Goal: Check status: Check status

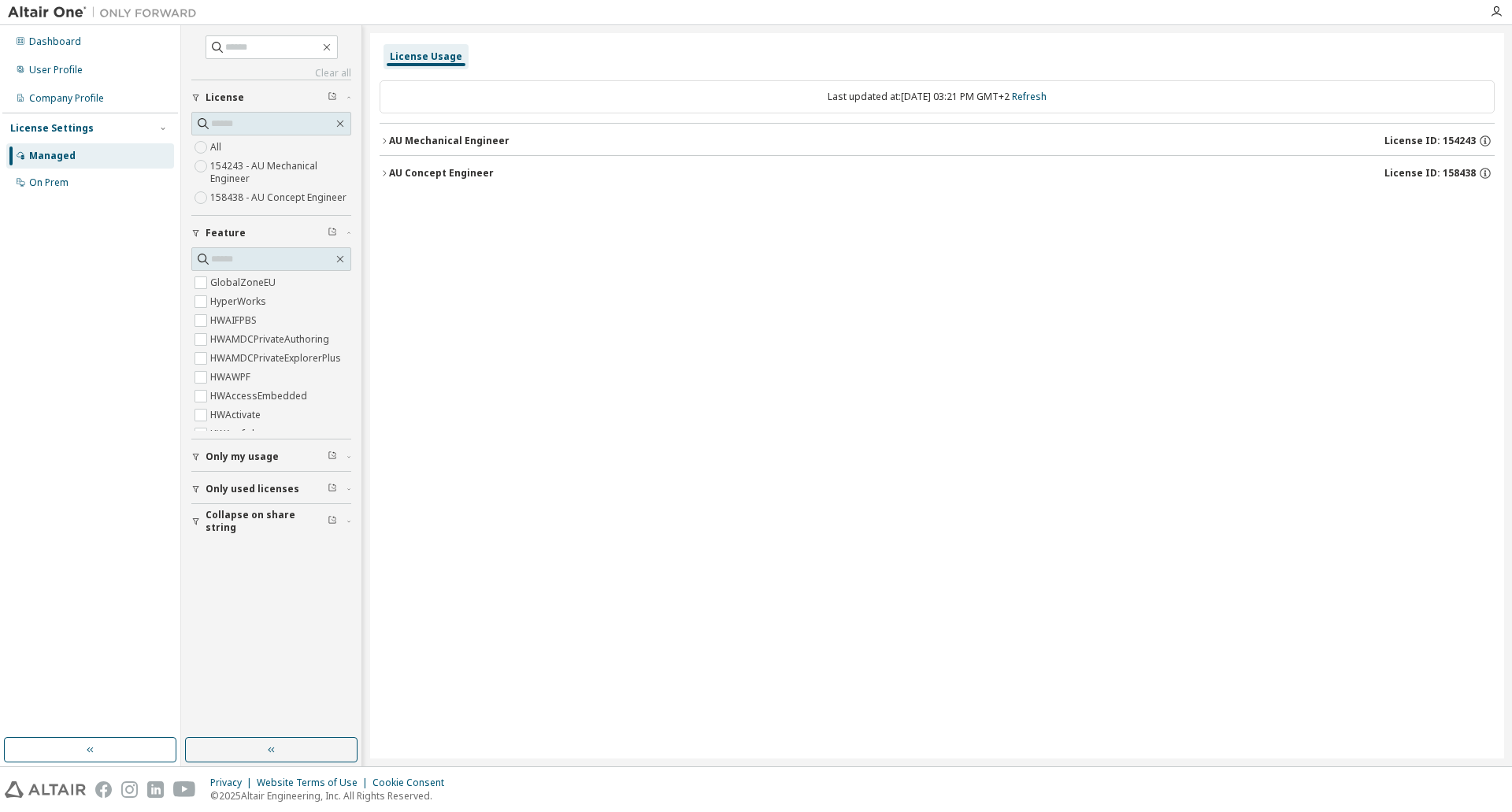
click at [382, 141] on icon "button" at bounding box center [384, 141] width 10 height 10
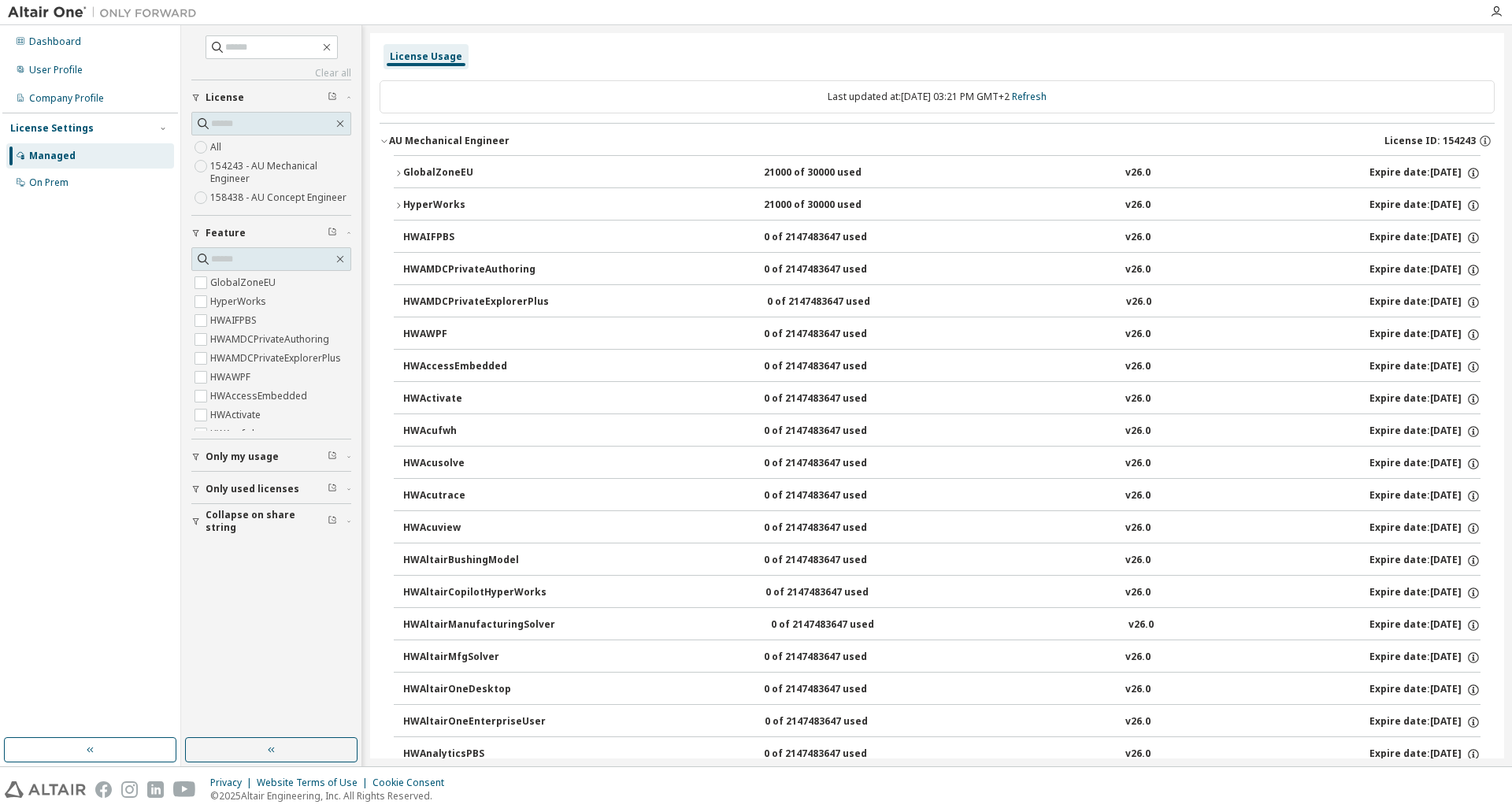
click at [381, 138] on icon "button" at bounding box center [384, 141] width 10 height 10
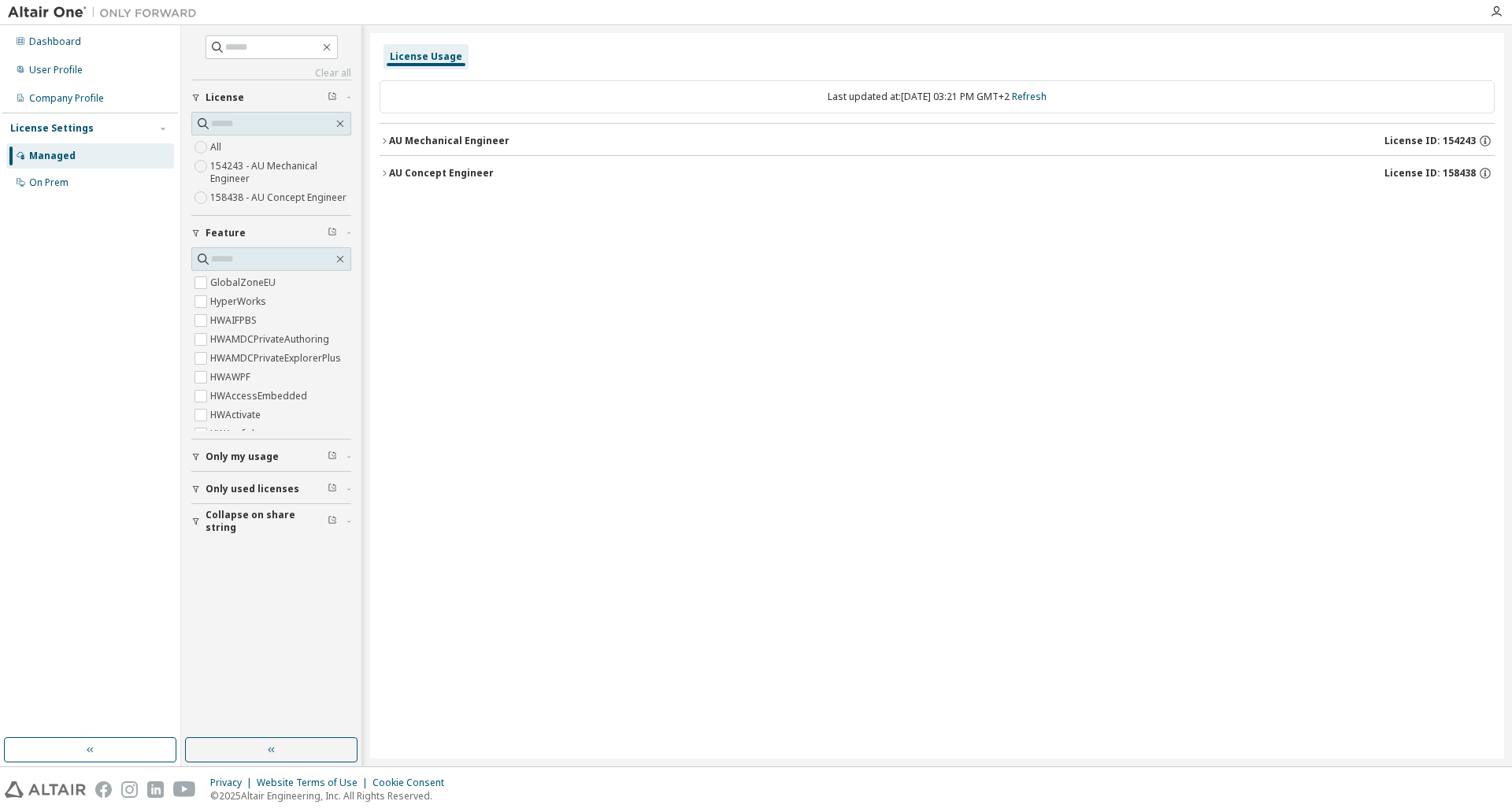
click at [383, 142] on icon "button" at bounding box center [384, 141] width 10 height 10
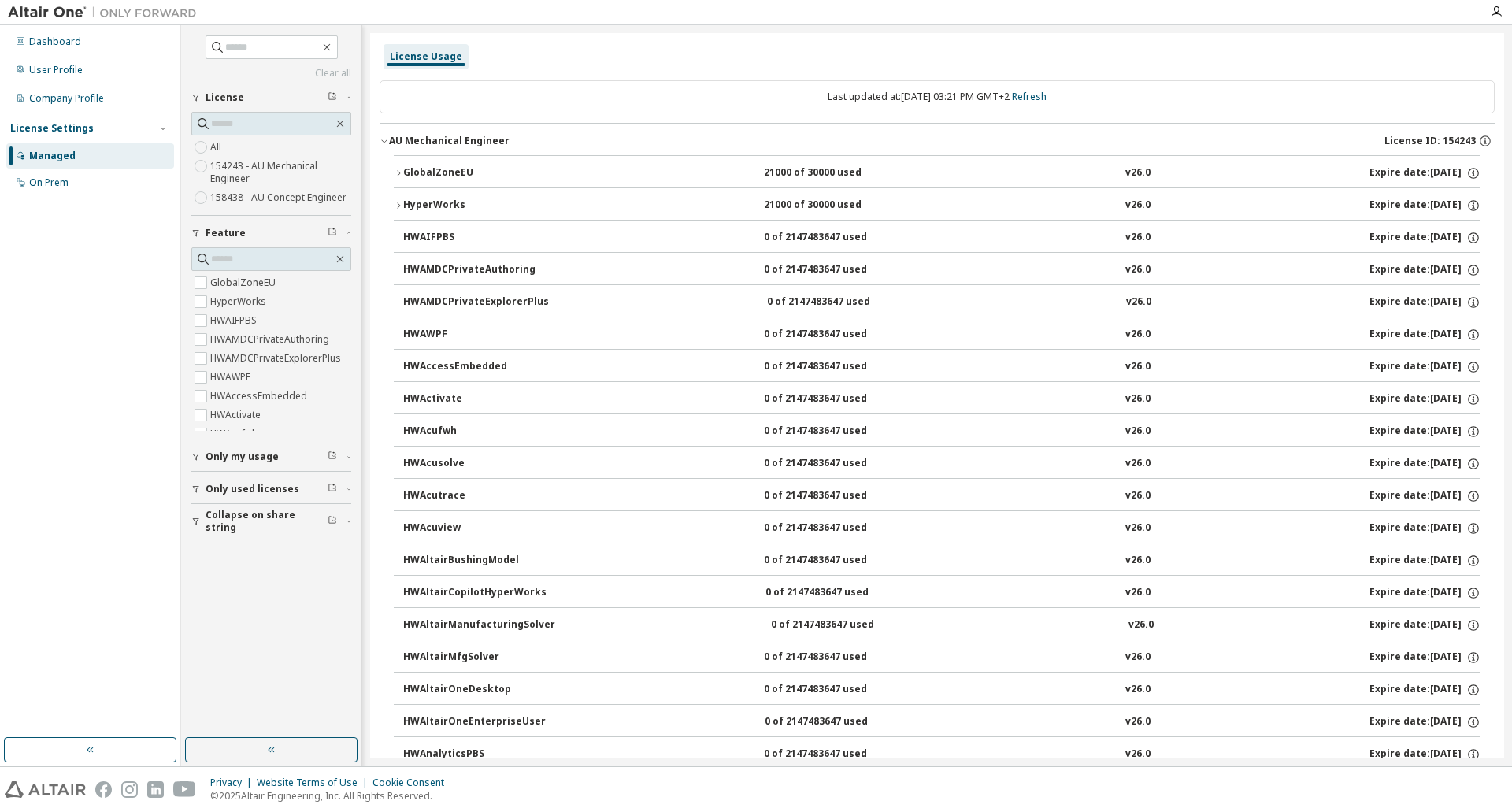
click at [383, 140] on icon "button" at bounding box center [384, 141] width 10 height 10
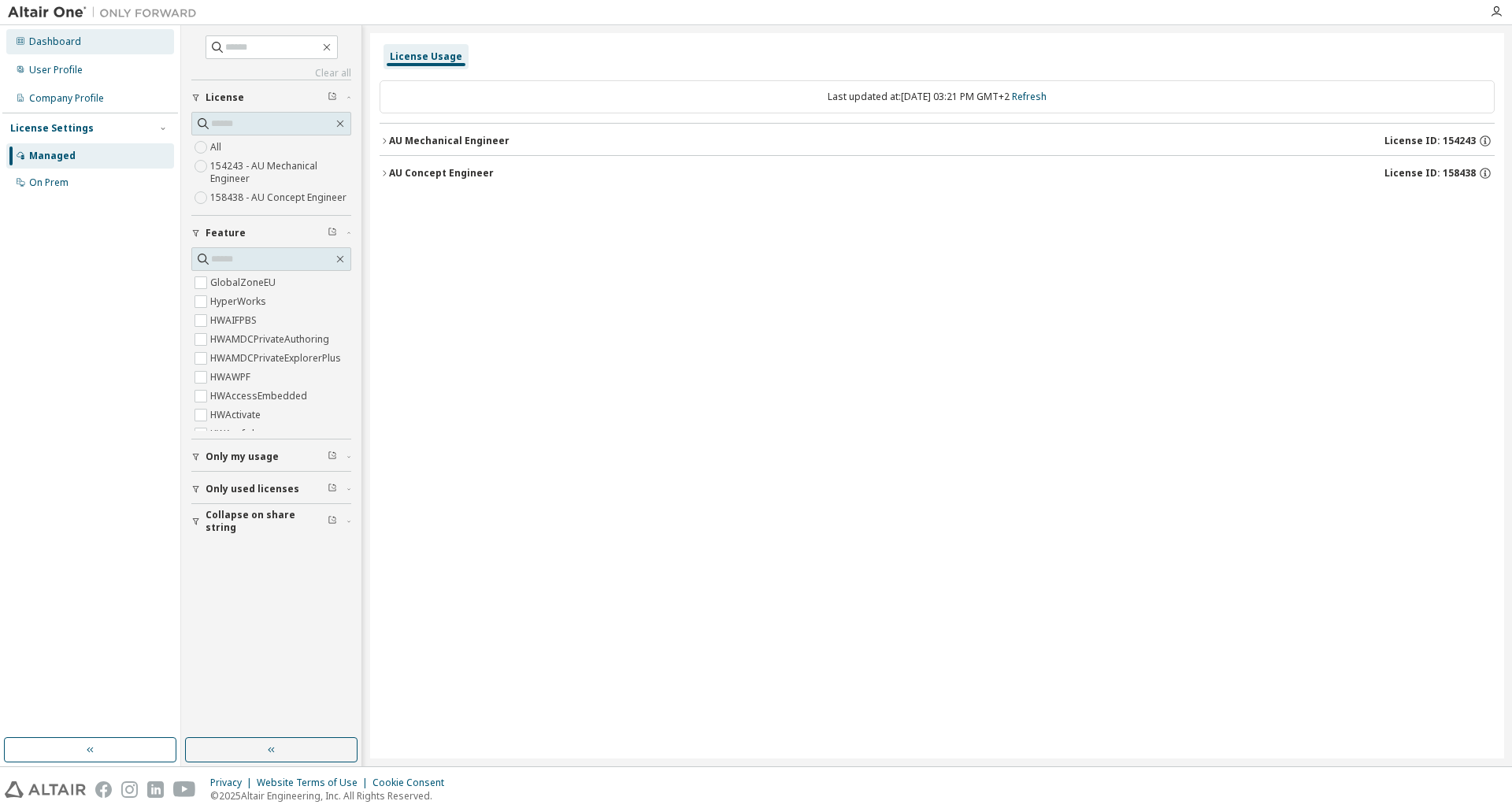
click at [55, 47] on div "Dashboard" at bounding box center [55, 41] width 52 height 12
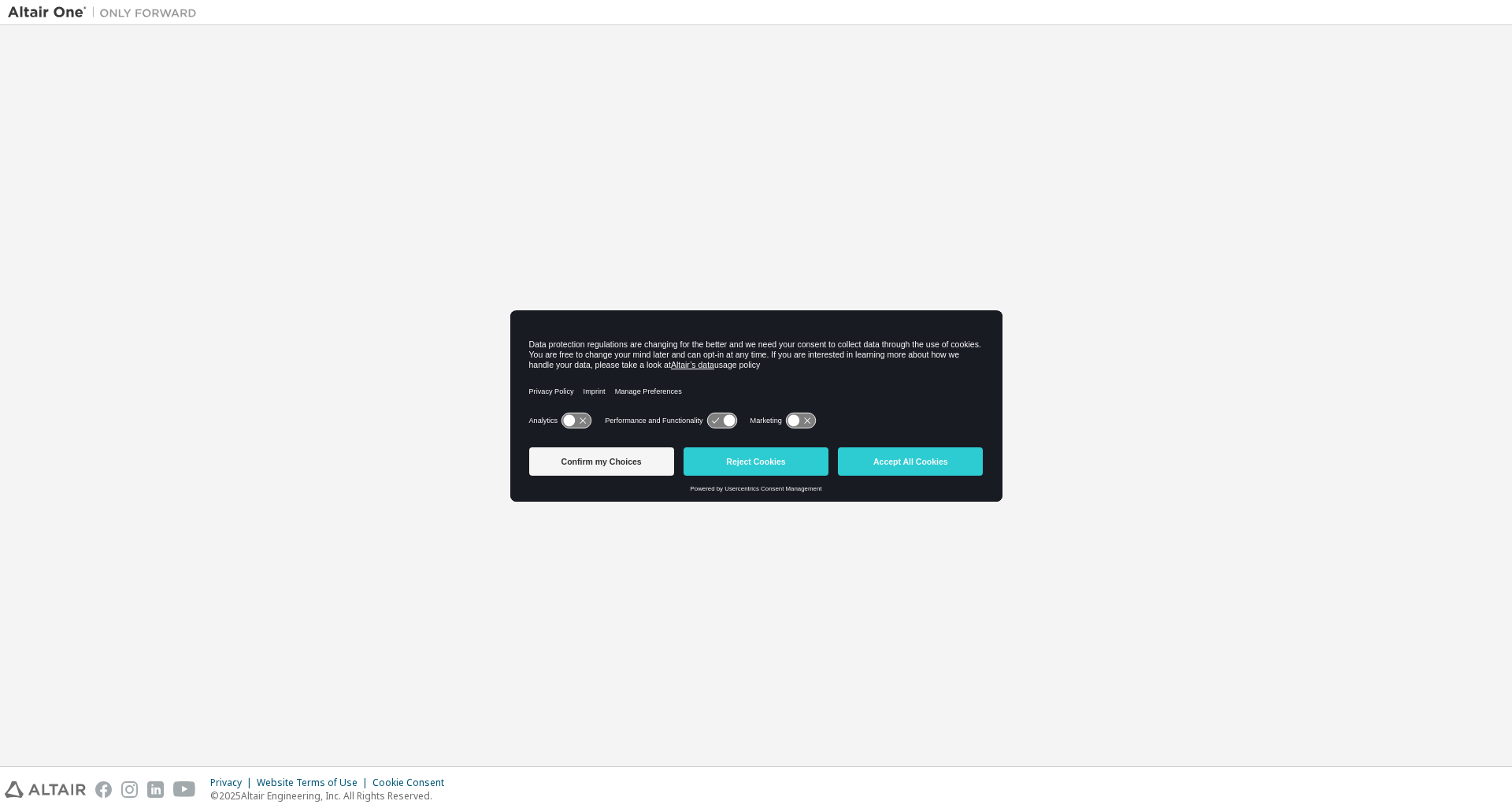
click at [879, 463] on button "Accept All Cookies" at bounding box center [910, 462] width 145 height 29
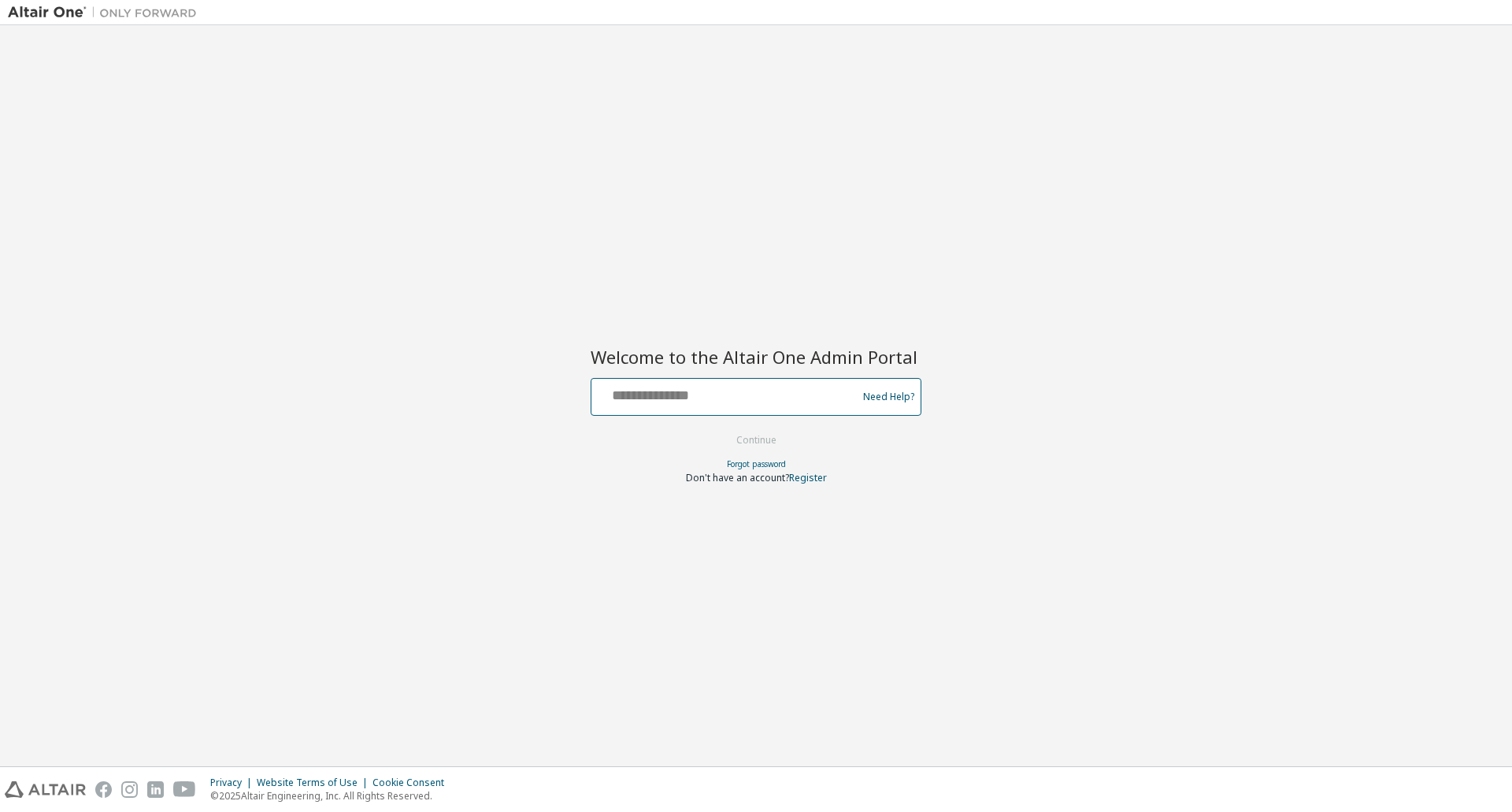
click at [634, 400] on input "text" at bounding box center [727, 393] width 258 height 23
type input "**********"
click at [720, 428] on button "Continue" at bounding box center [756, 440] width 73 height 24
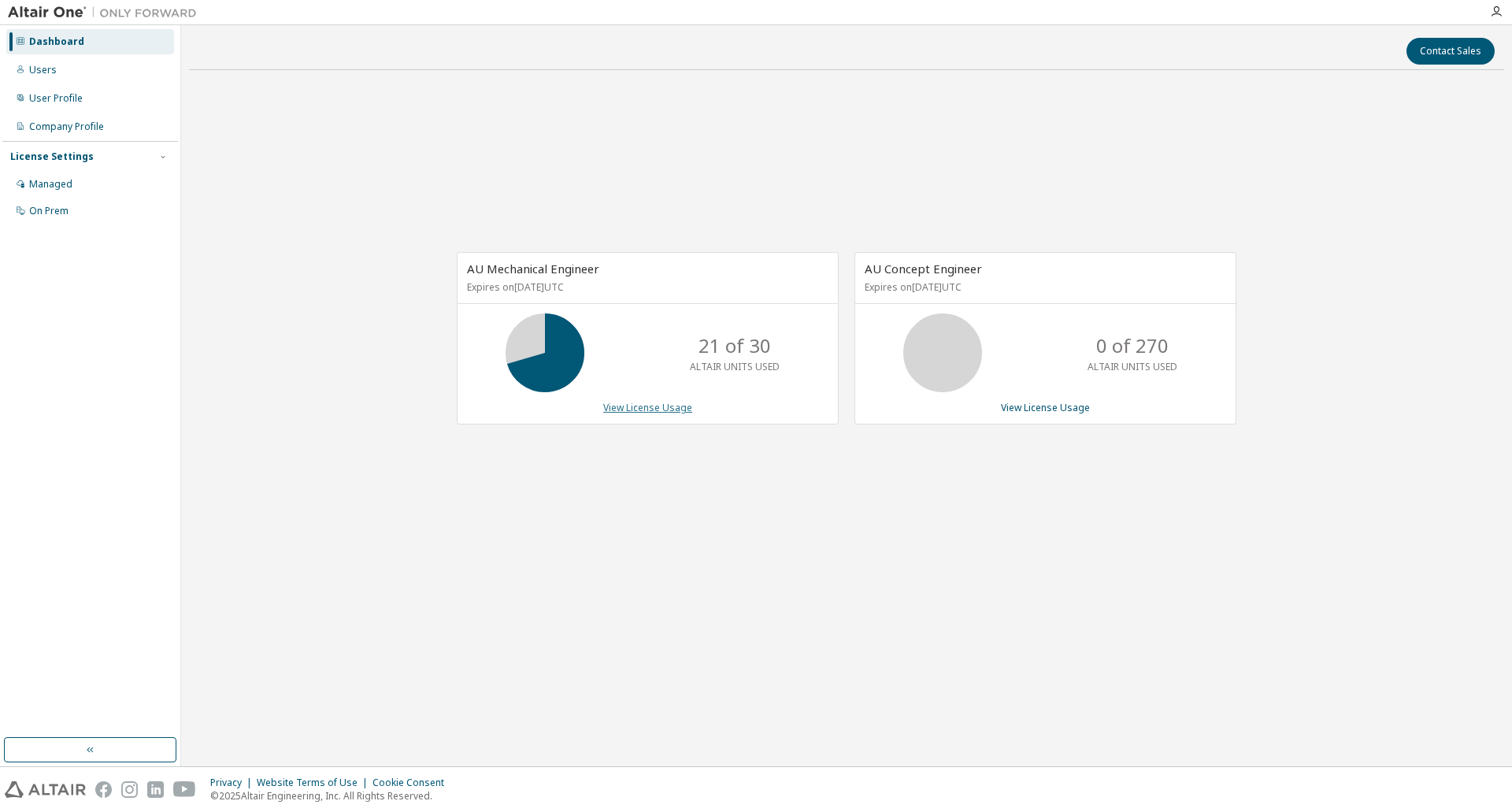
click at [650, 404] on link "View License Usage" at bounding box center [647, 407] width 89 height 13
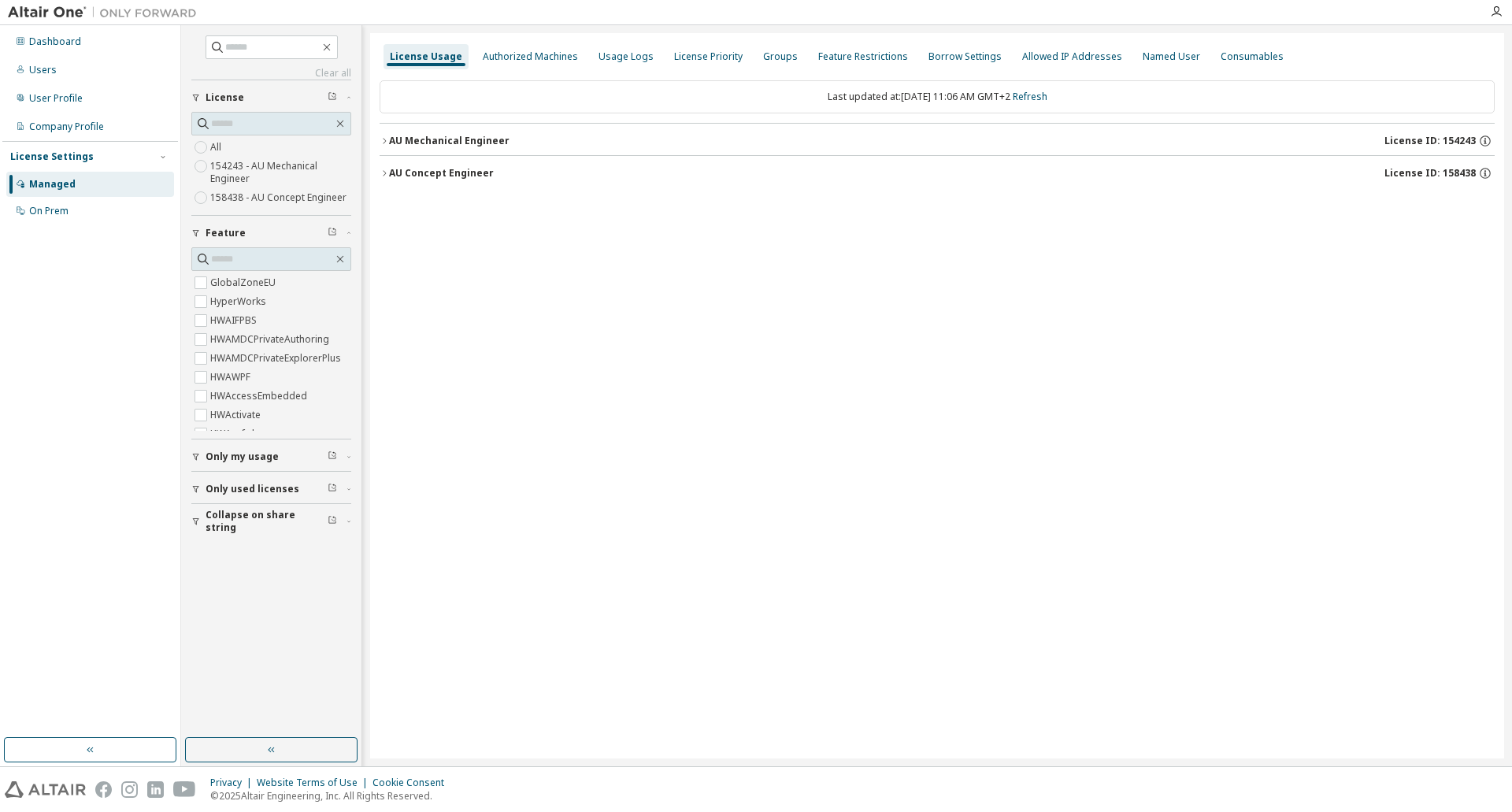
click at [388, 139] on button "AU Mechanical Engineer License ID: 154243" at bounding box center [937, 141] width 1115 height 34
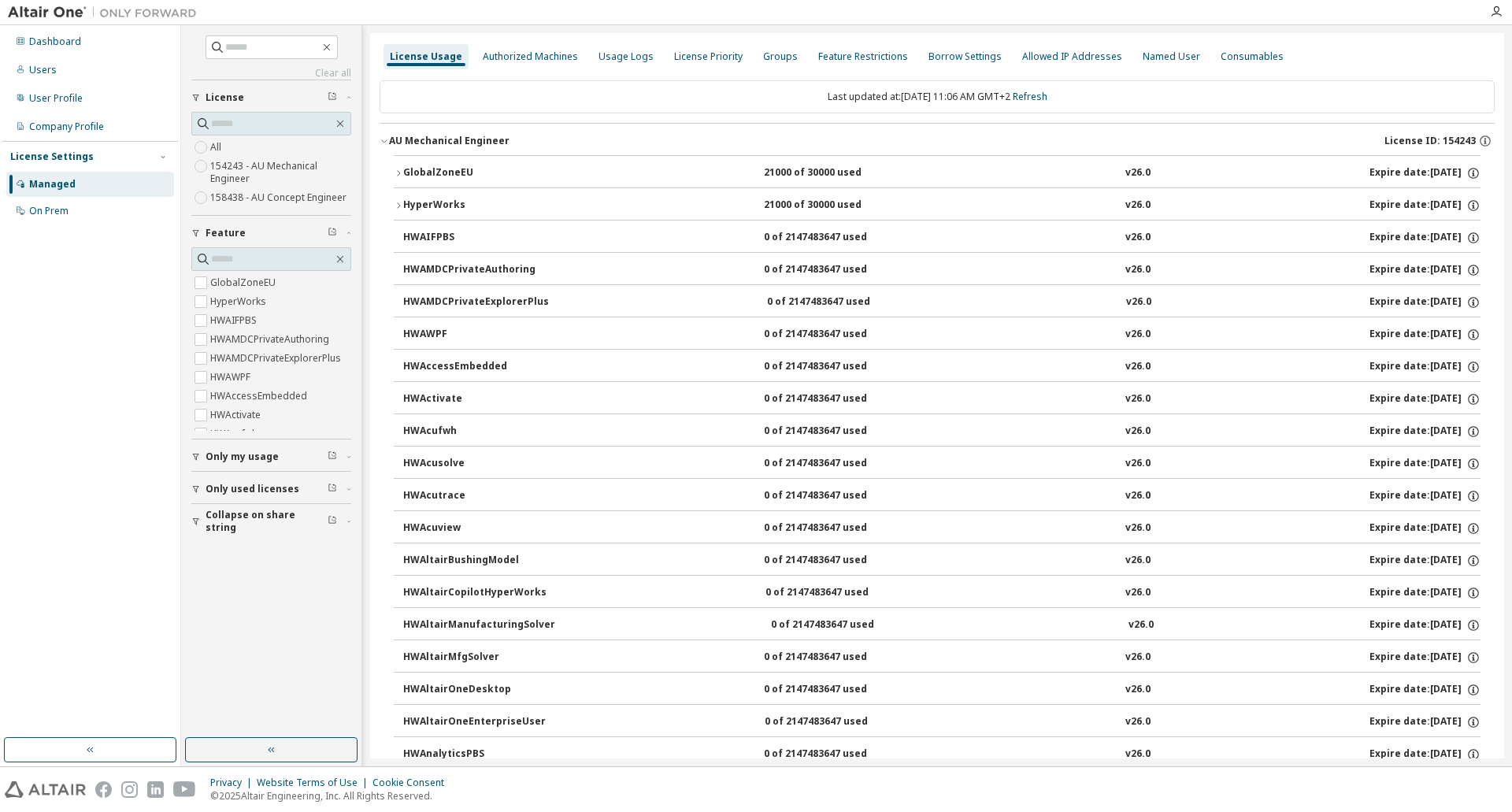
click at [395, 174] on icon "button" at bounding box center [399, 174] width 10 height 10
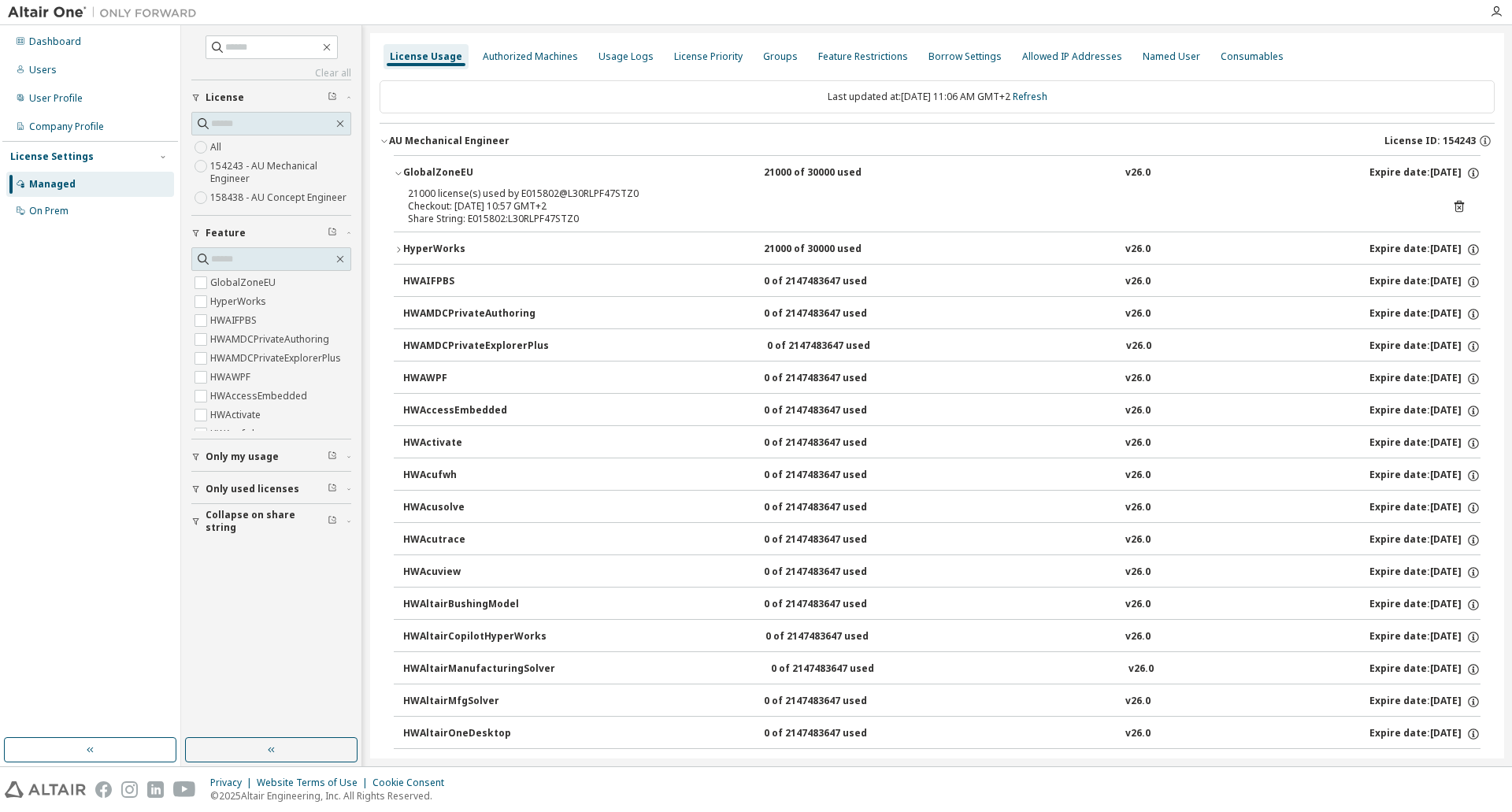
click at [395, 174] on icon "button" at bounding box center [399, 174] width 10 height 10
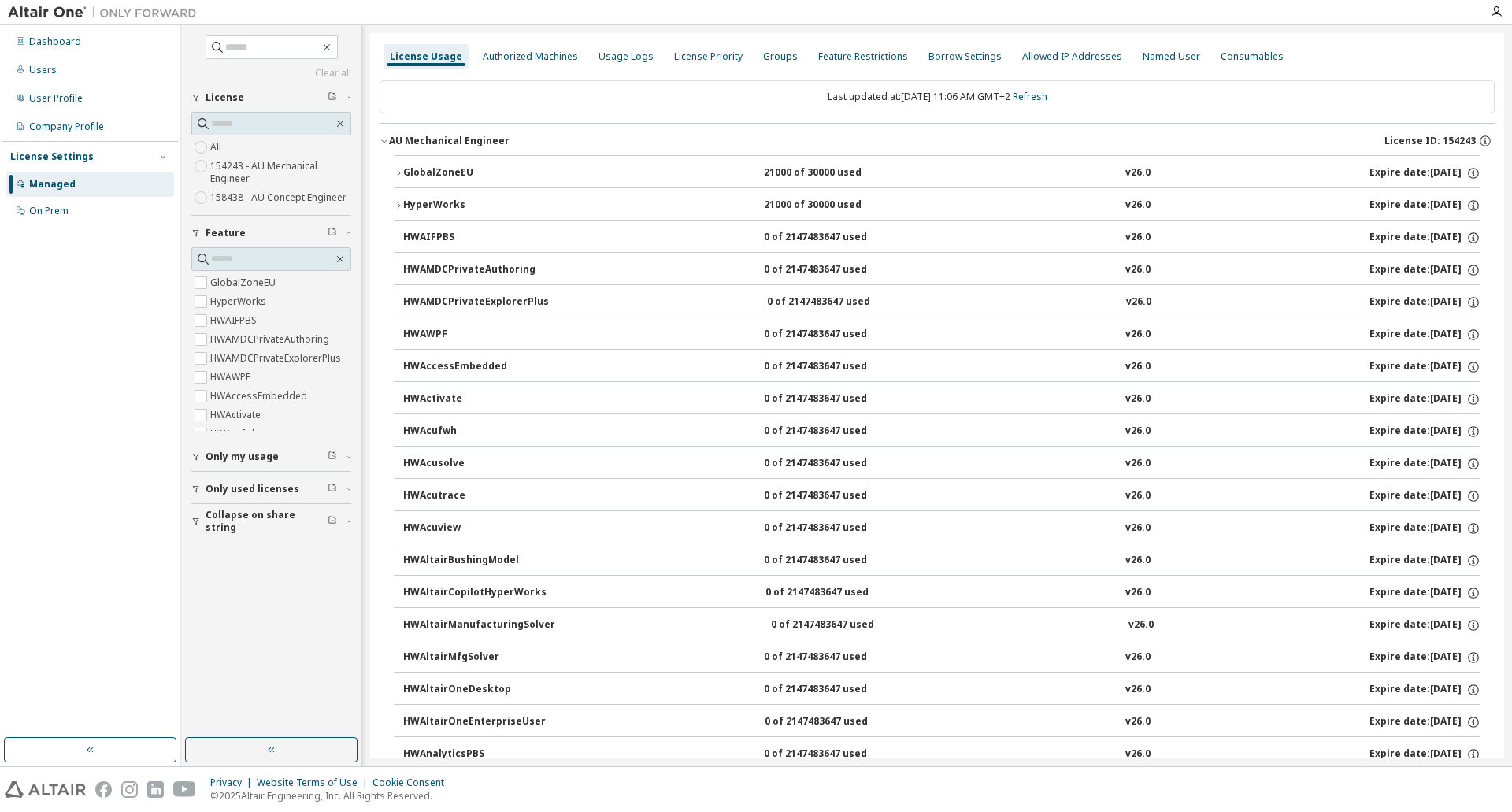
click at [391, 138] on div "AU Mechanical Engineer" at bounding box center [449, 140] width 120 height 12
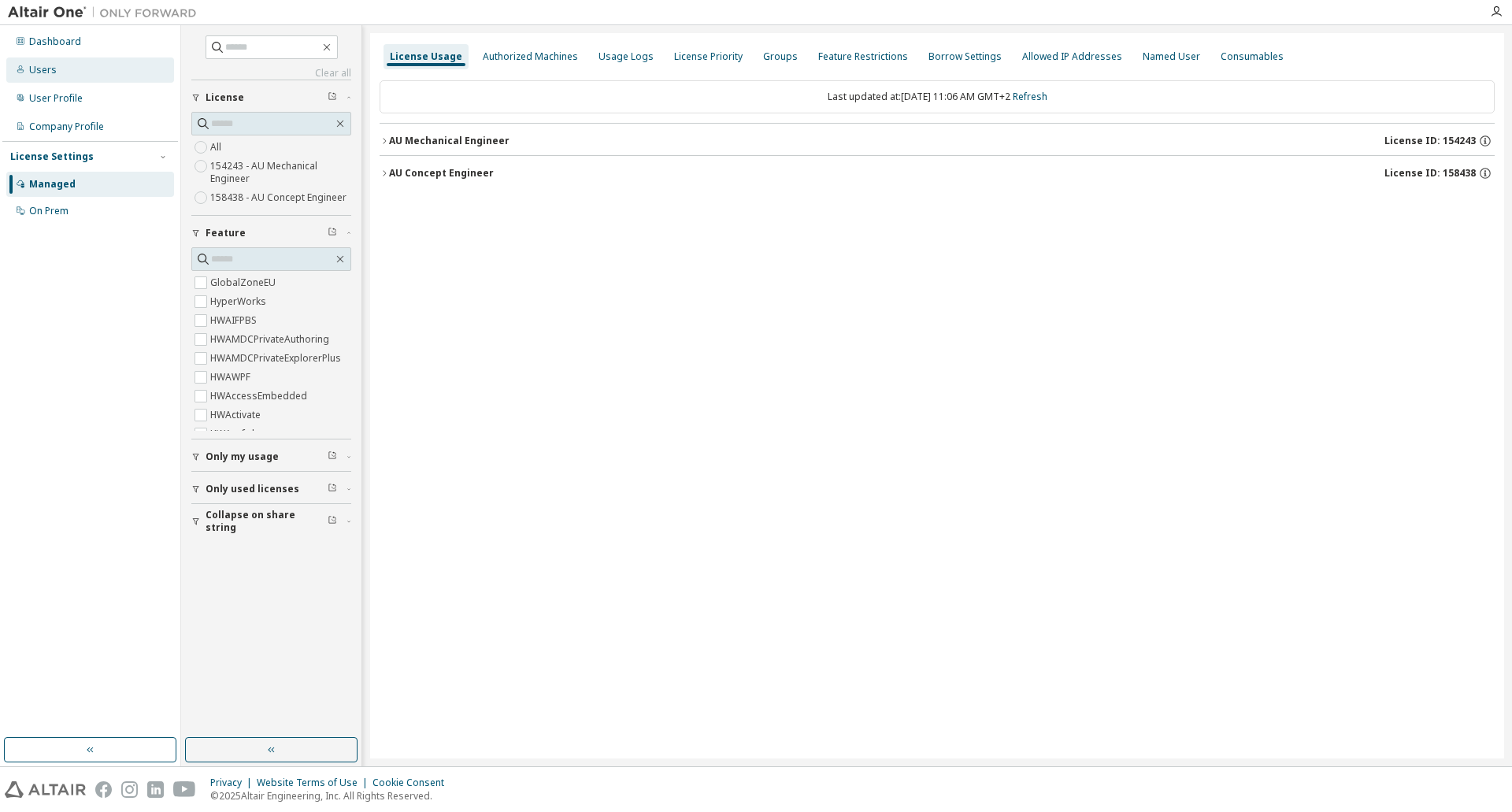
click at [21, 74] on div at bounding box center [21, 70] width 10 height 12
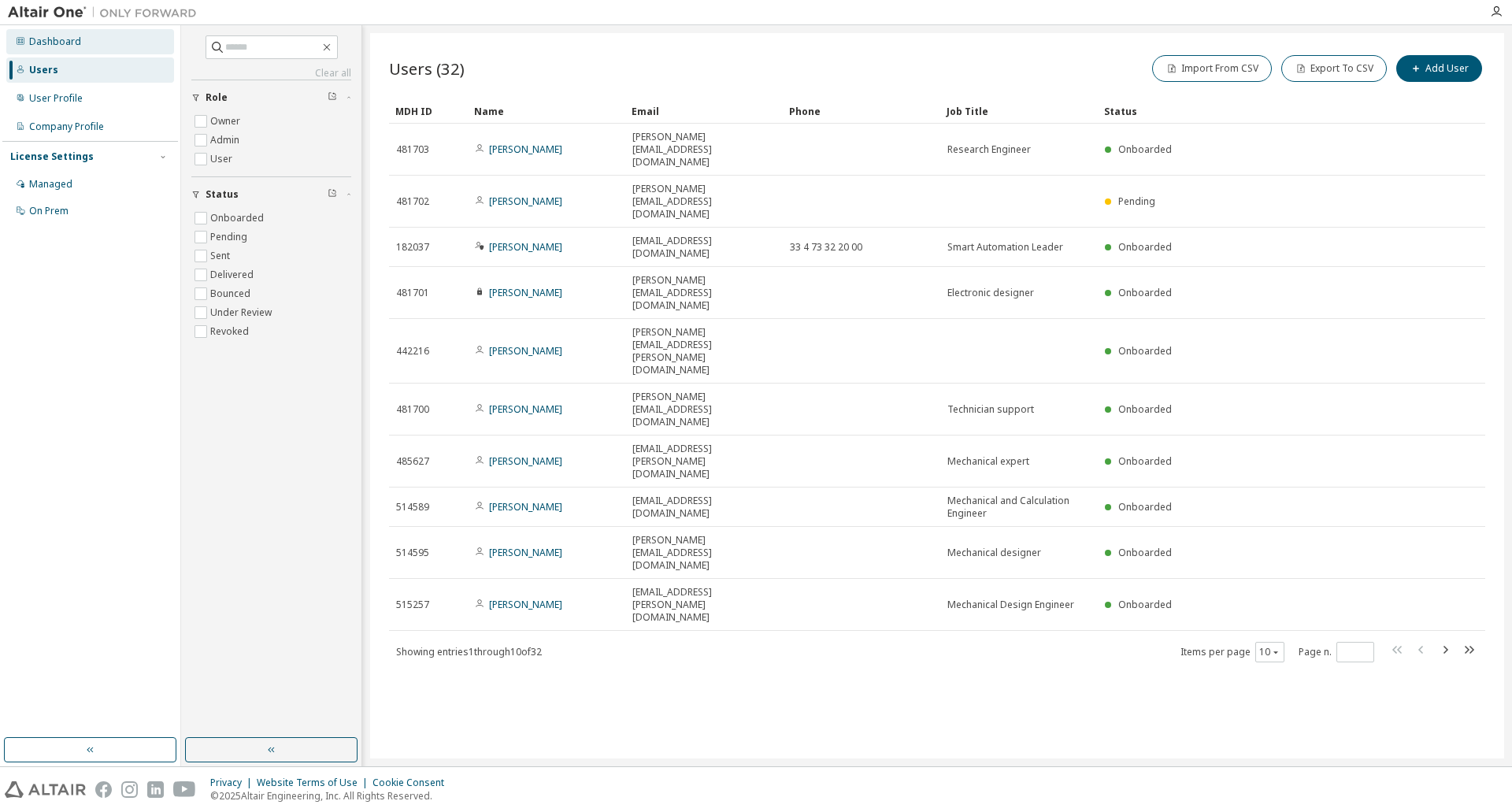
click at [38, 42] on div "Dashboard" at bounding box center [55, 41] width 52 height 12
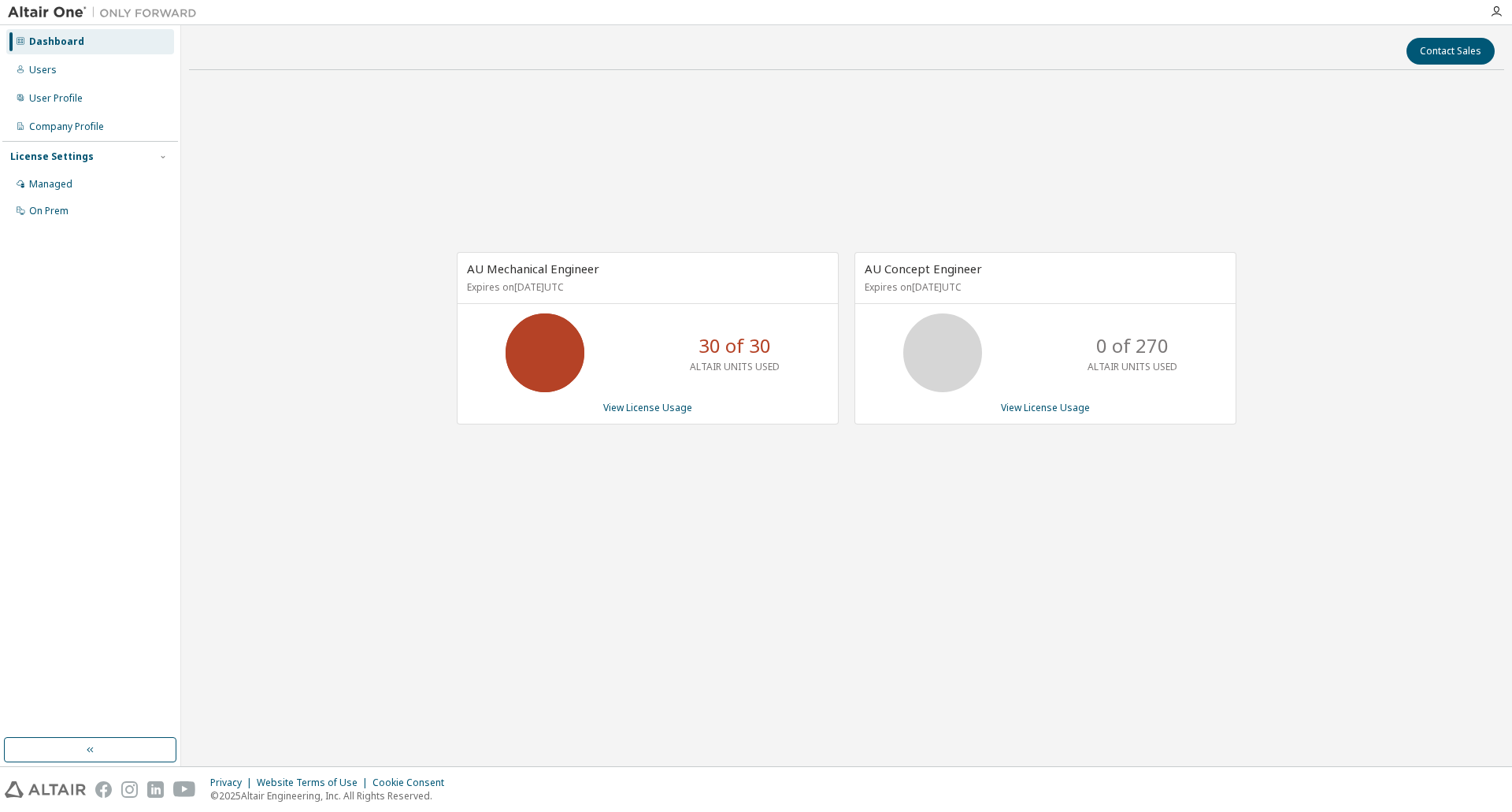
click at [546, 344] on icon at bounding box center [545, 352] width 39 height 39
click at [717, 343] on p "30 of 30" at bounding box center [735, 345] width 72 height 27
click at [659, 405] on link "View License Usage" at bounding box center [647, 407] width 89 height 13
